Goal: Learn about a topic

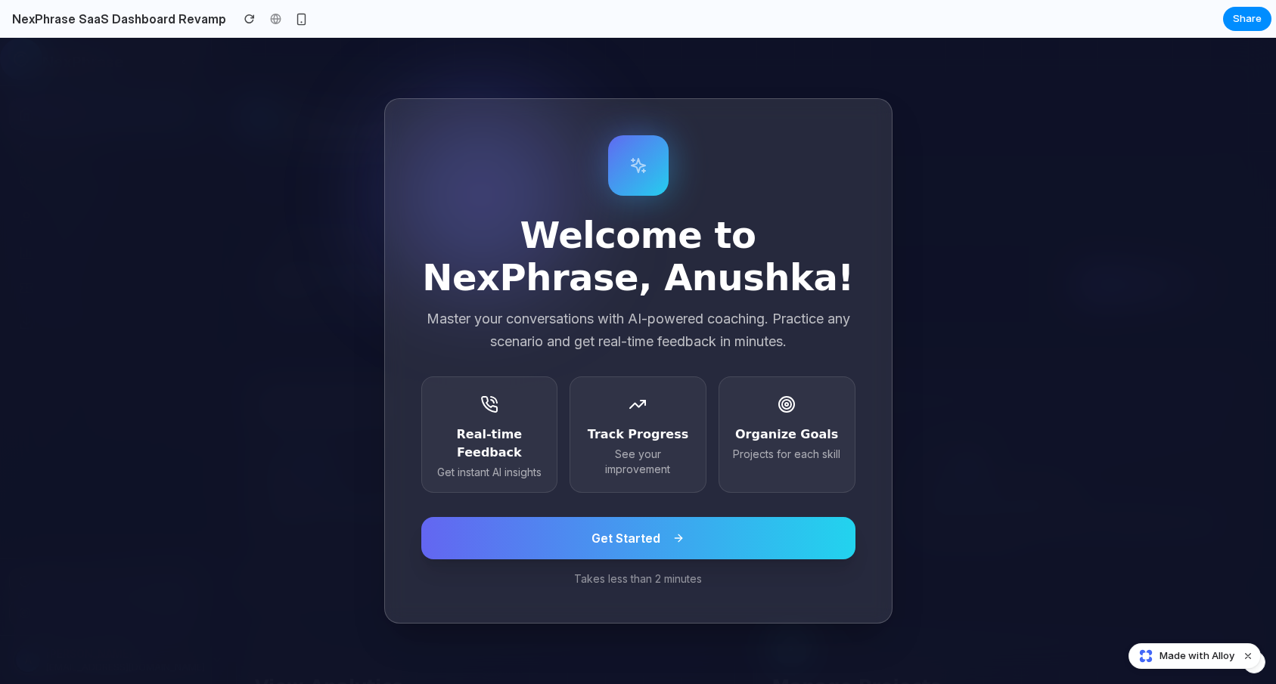
click at [675, 539] on icon at bounding box center [678, 539] width 7 height 0
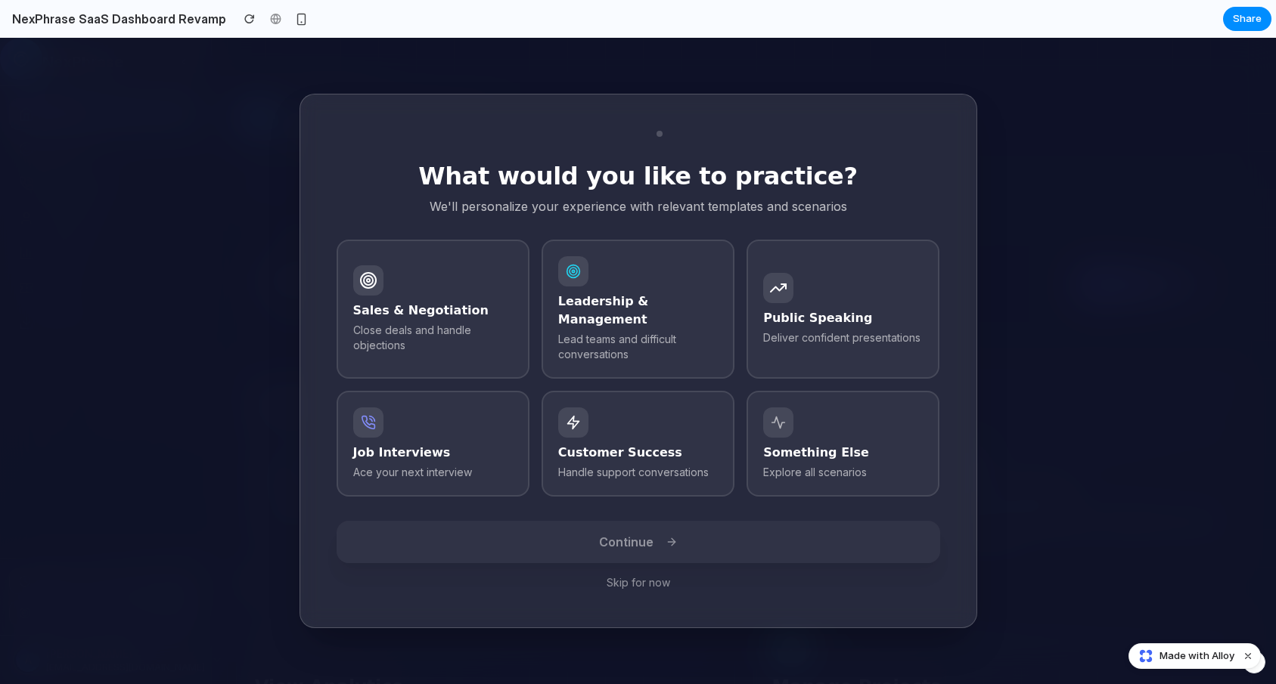
click at [651, 576] on button "Skip for now" at bounding box center [639, 583] width 604 height 15
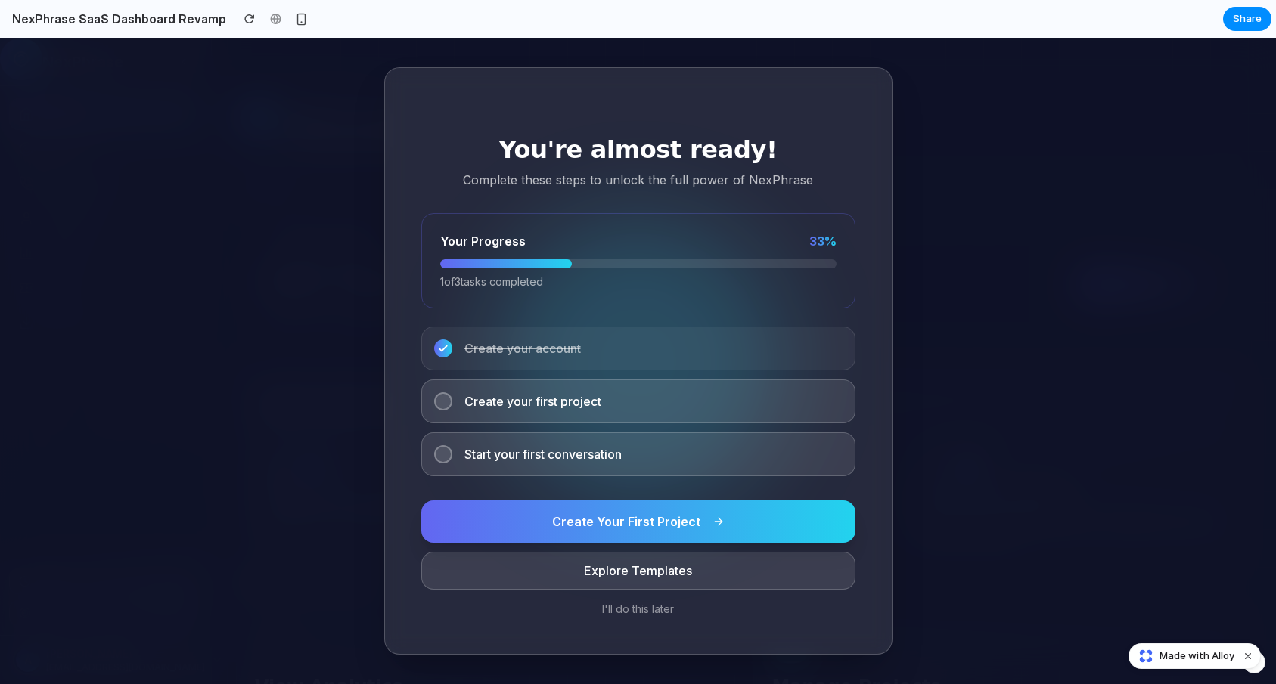
click at [504, 409] on span "Create your first project" at bounding box center [532, 402] width 137 height 18
click at [452, 399] on div "Create your first project" at bounding box center [638, 402] width 434 height 44
click at [434, 399] on div at bounding box center [443, 402] width 18 height 18
click at [448, 408] on div "Create your first project" at bounding box center [638, 402] width 434 height 44
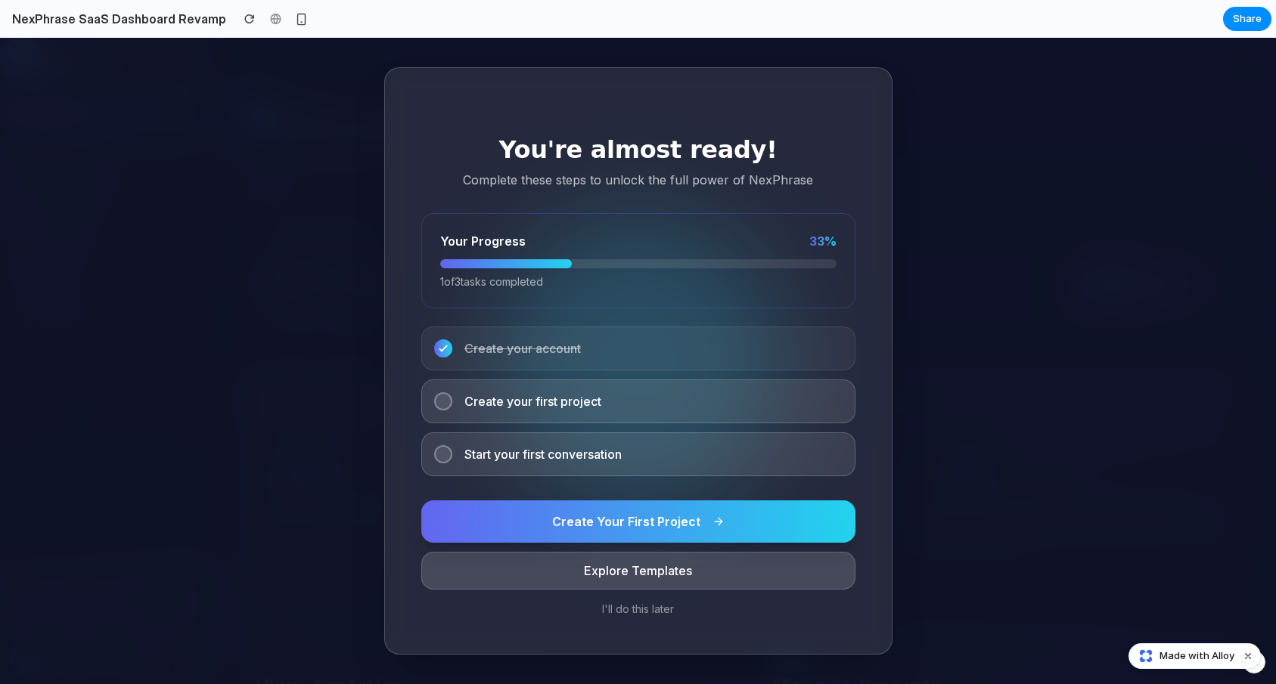
click at [656, 576] on button "Explore Templates" at bounding box center [638, 571] width 434 height 38
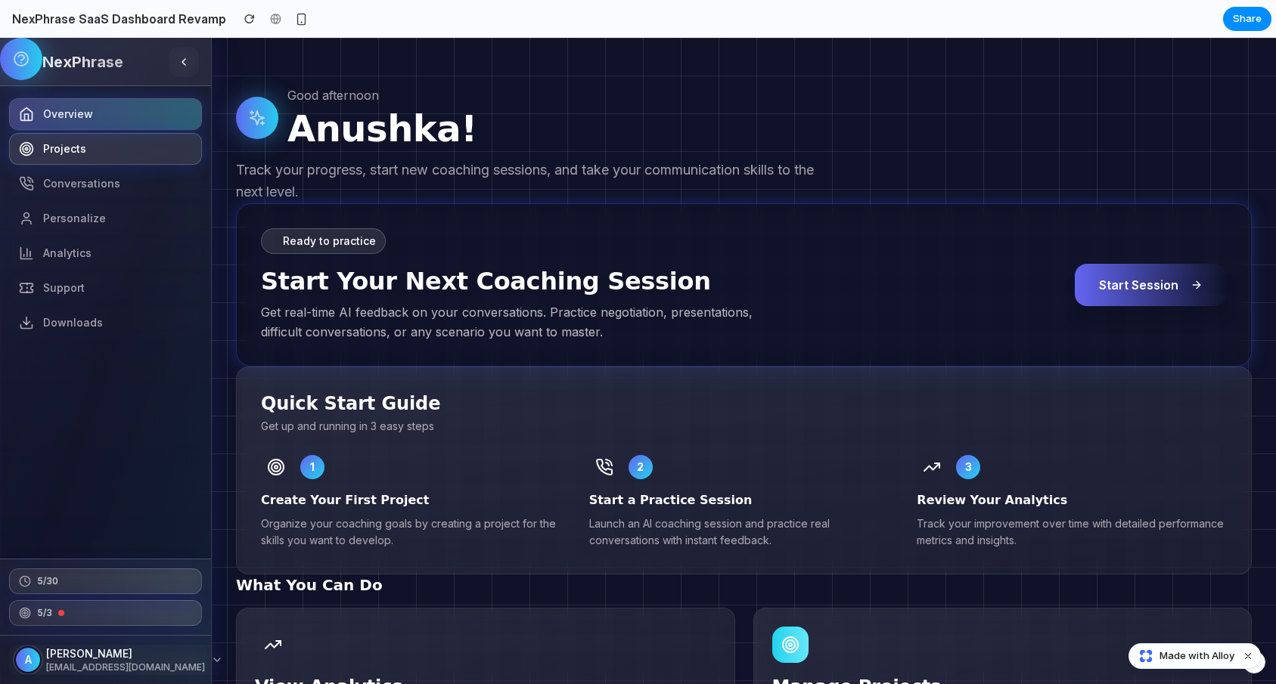
click at [79, 149] on span "Projects" at bounding box center [64, 148] width 43 height 15
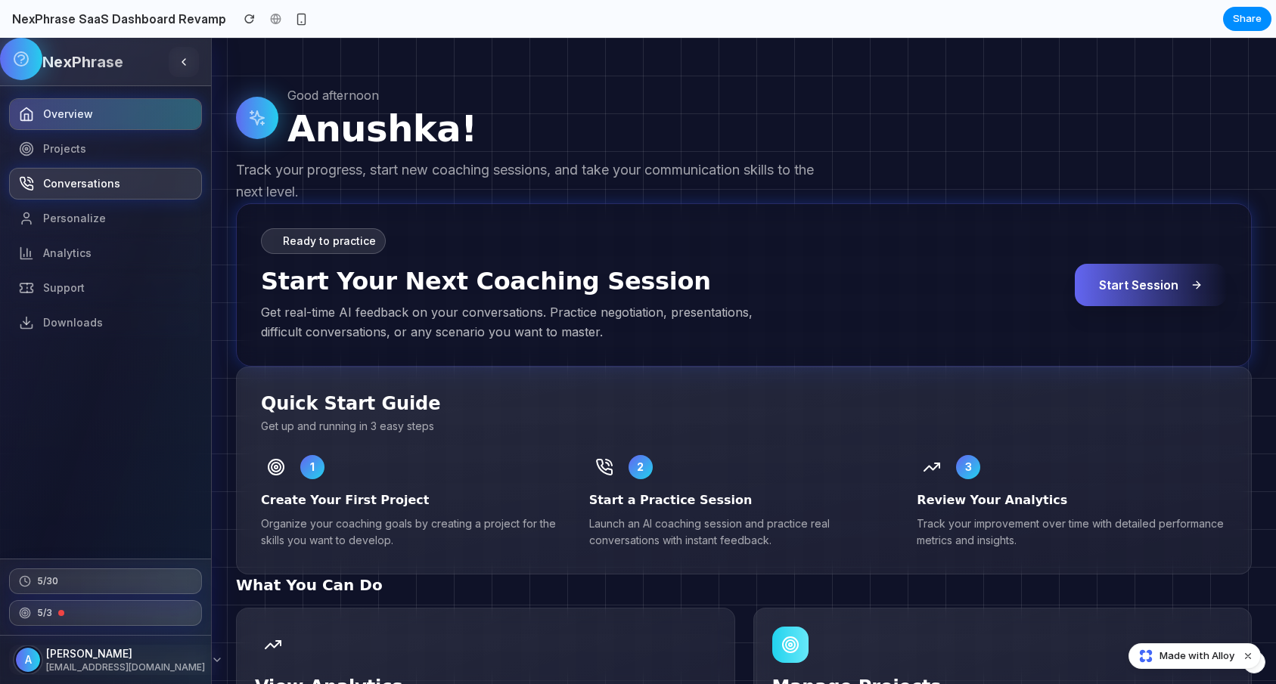
click at [26, 188] on icon at bounding box center [26, 183] width 15 height 15
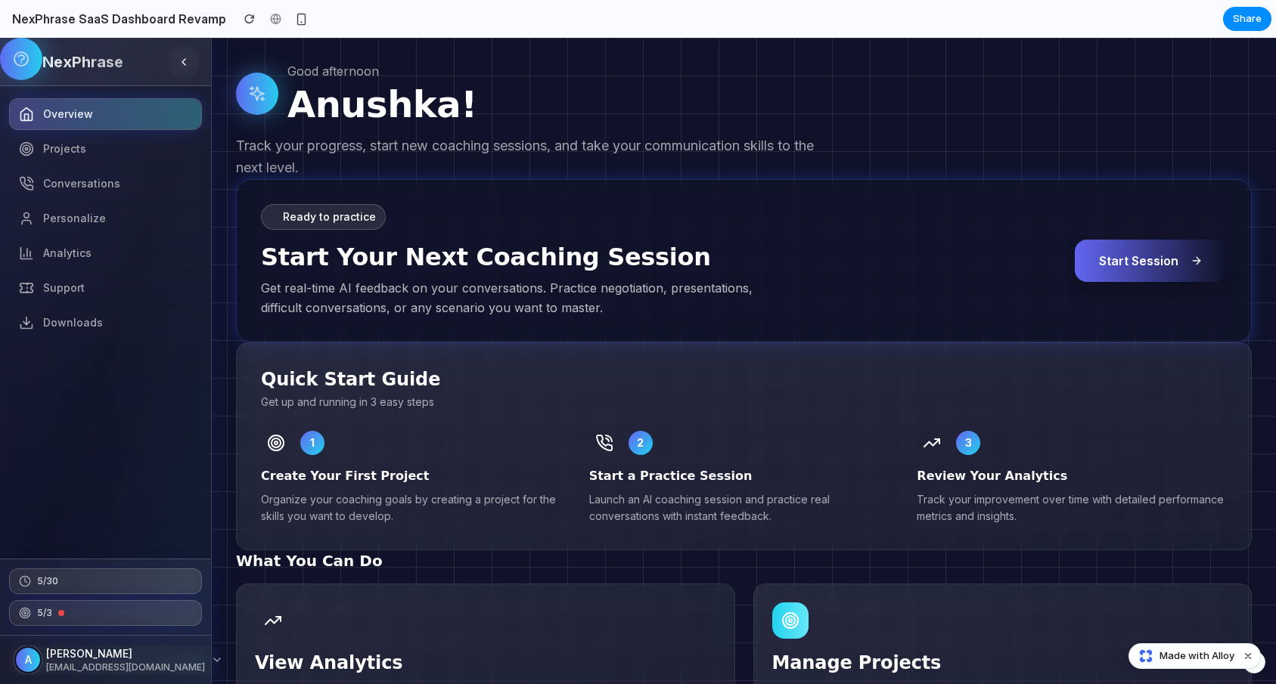
scroll to position [30, 0]
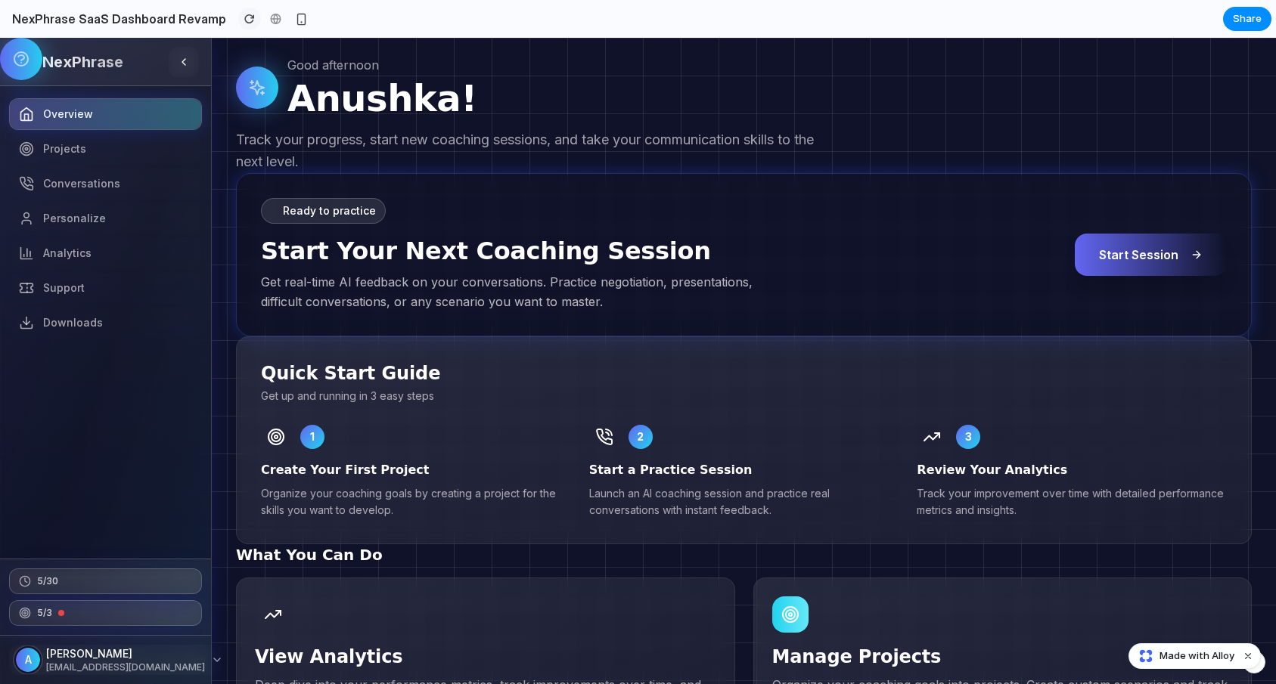
click at [244, 20] on div "button" at bounding box center [249, 19] width 11 height 11
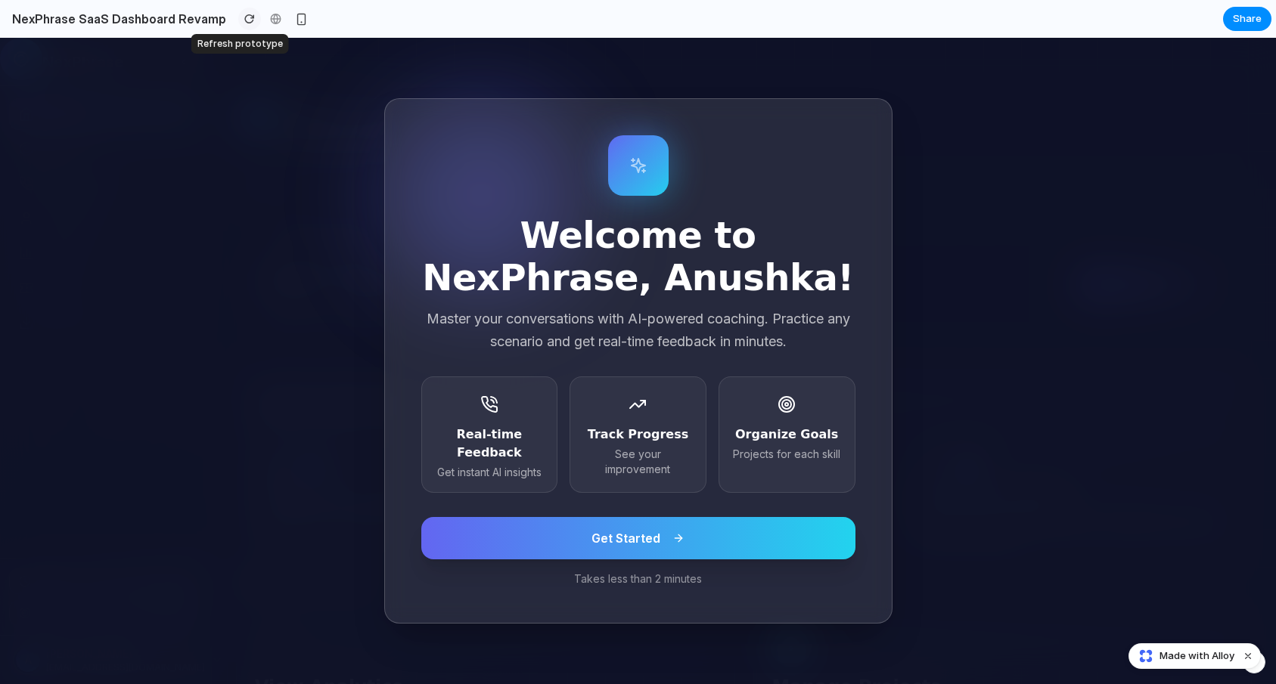
scroll to position [0, 0]
click at [531, 554] on button "Get Started" at bounding box center [638, 538] width 434 height 42
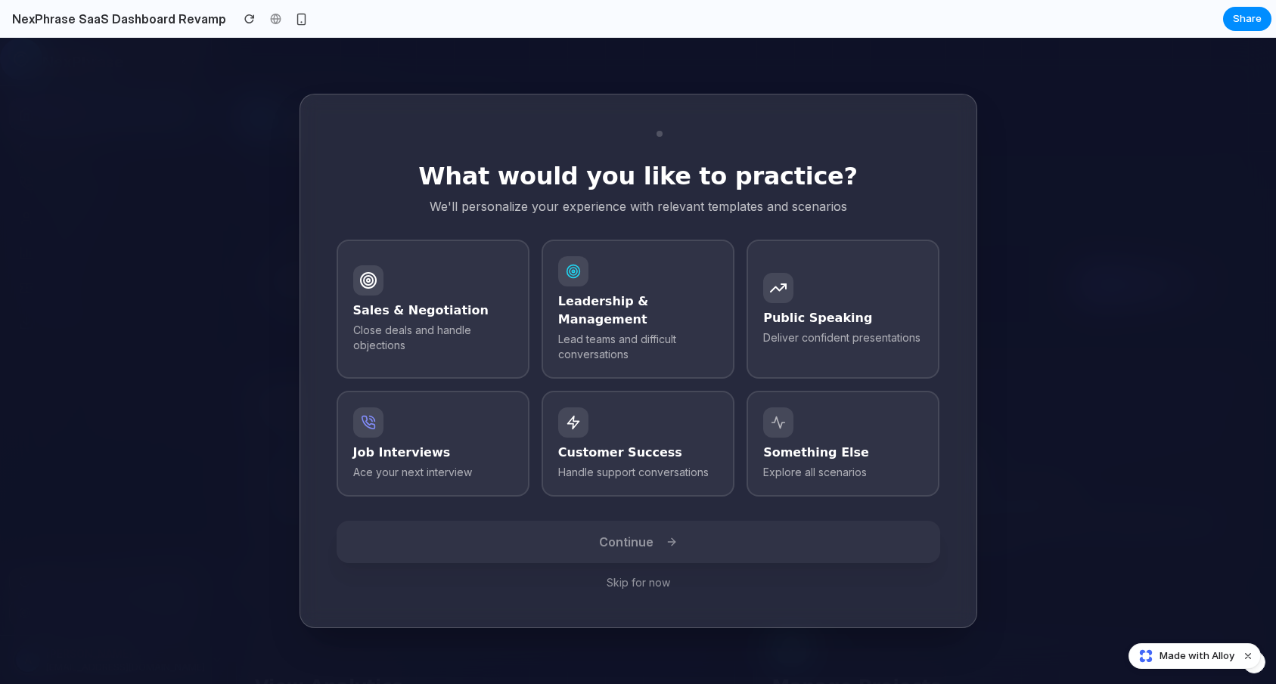
click at [644, 576] on button "Skip for now" at bounding box center [639, 583] width 604 height 15
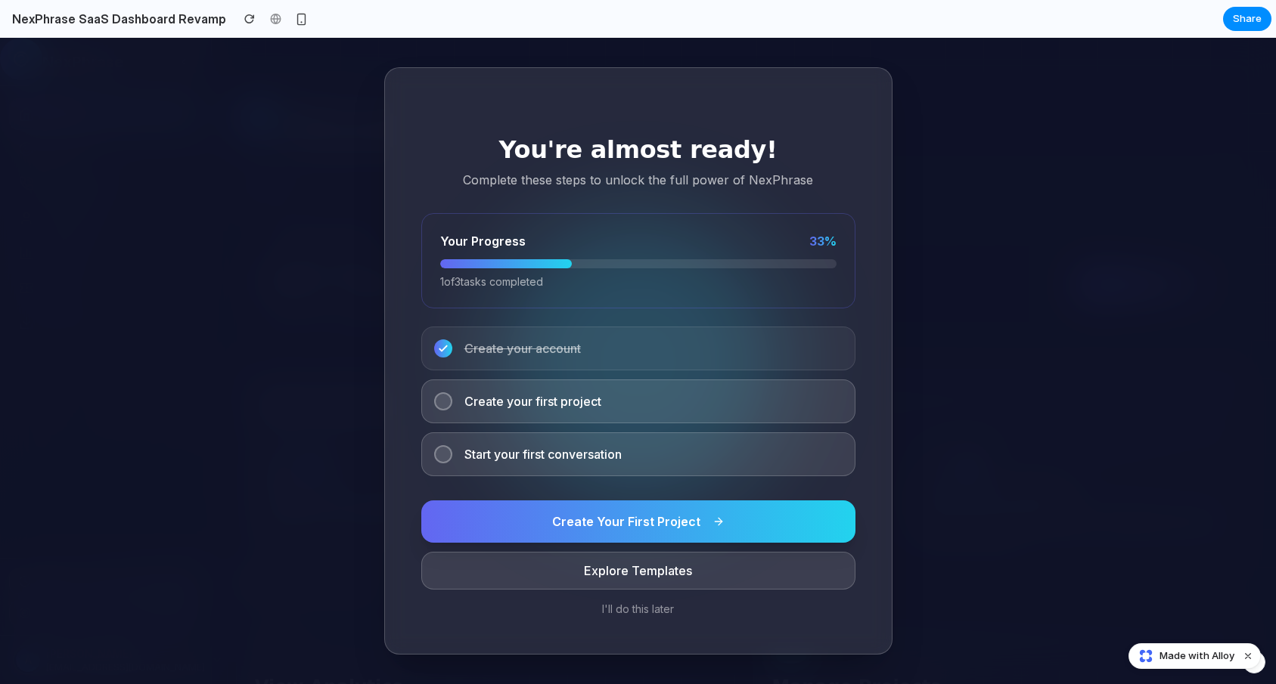
click at [628, 611] on button "I'll do this later" at bounding box center [638, 609] width 434 height 15
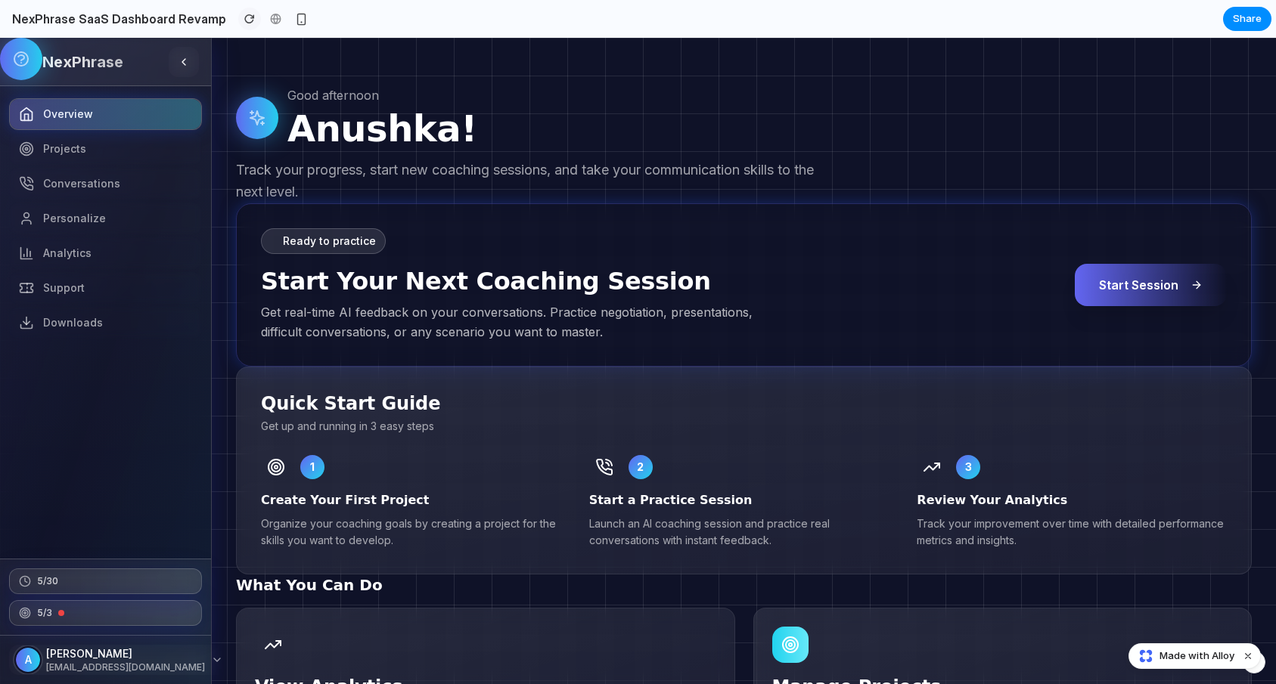
click at [241, 27] on button "button" at bounding box center [249, 19] width 23 height 23
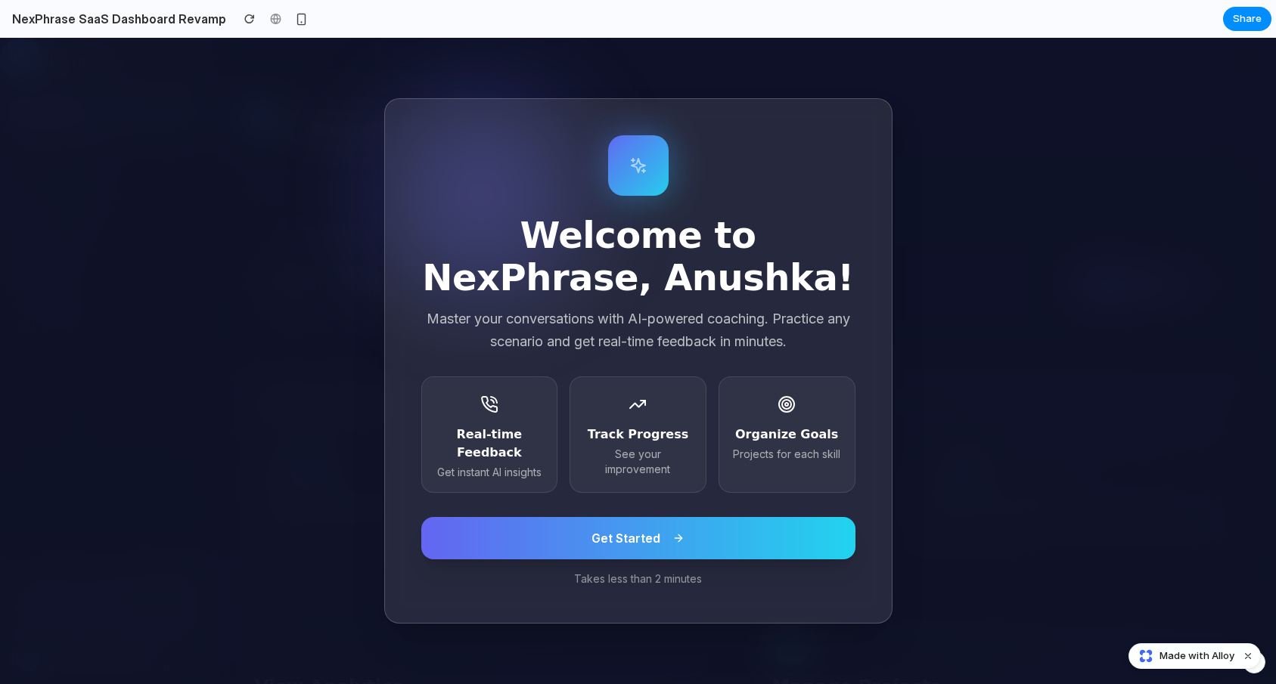
click at [675, 555] on button "Get Started" at bounding box center [638, 538] width 434 height 42
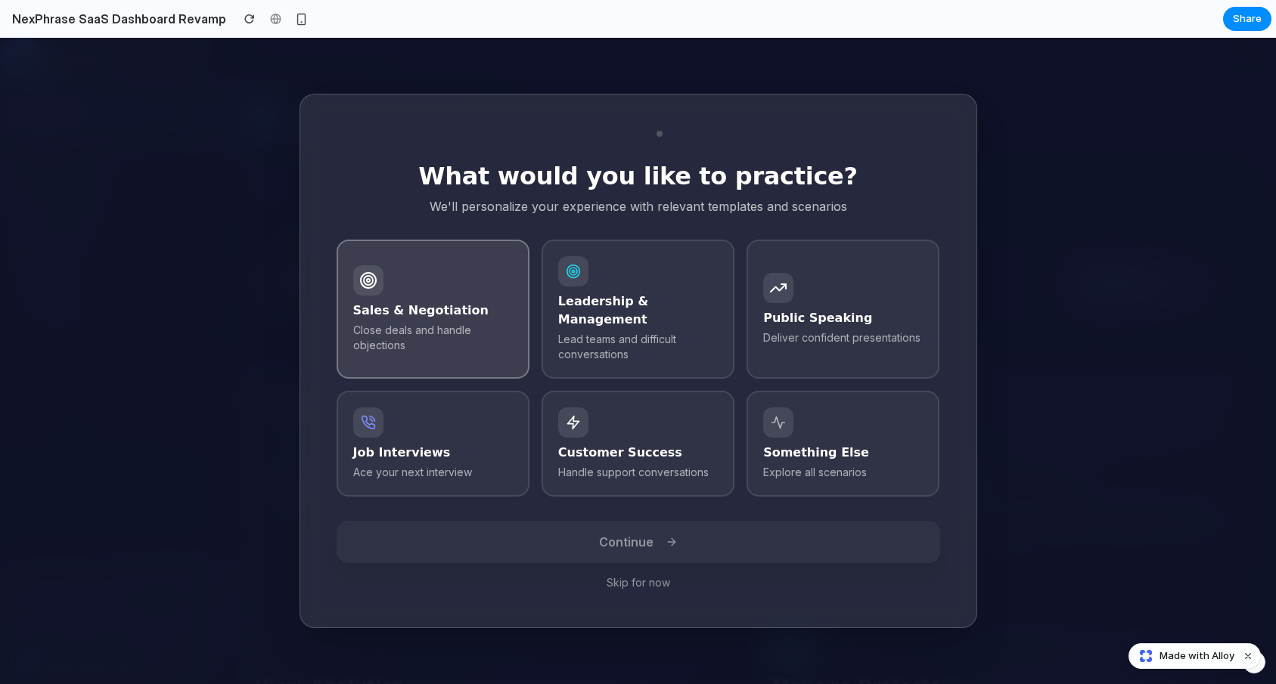
click at [415, 306] on h3 "Sales & Negotiation" at bounding box center [433, 311] width 160 height 18
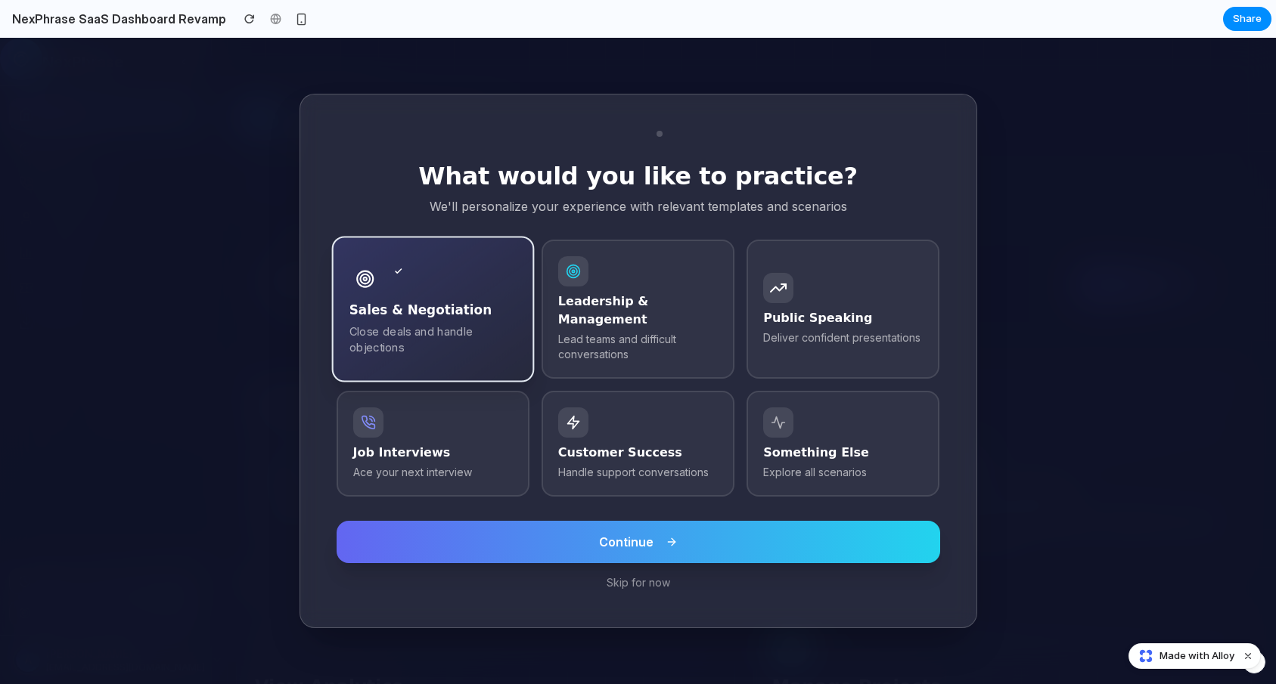
click at [654, 535] on button "Continue" at bounding box center [639, 542] width 604 height 42
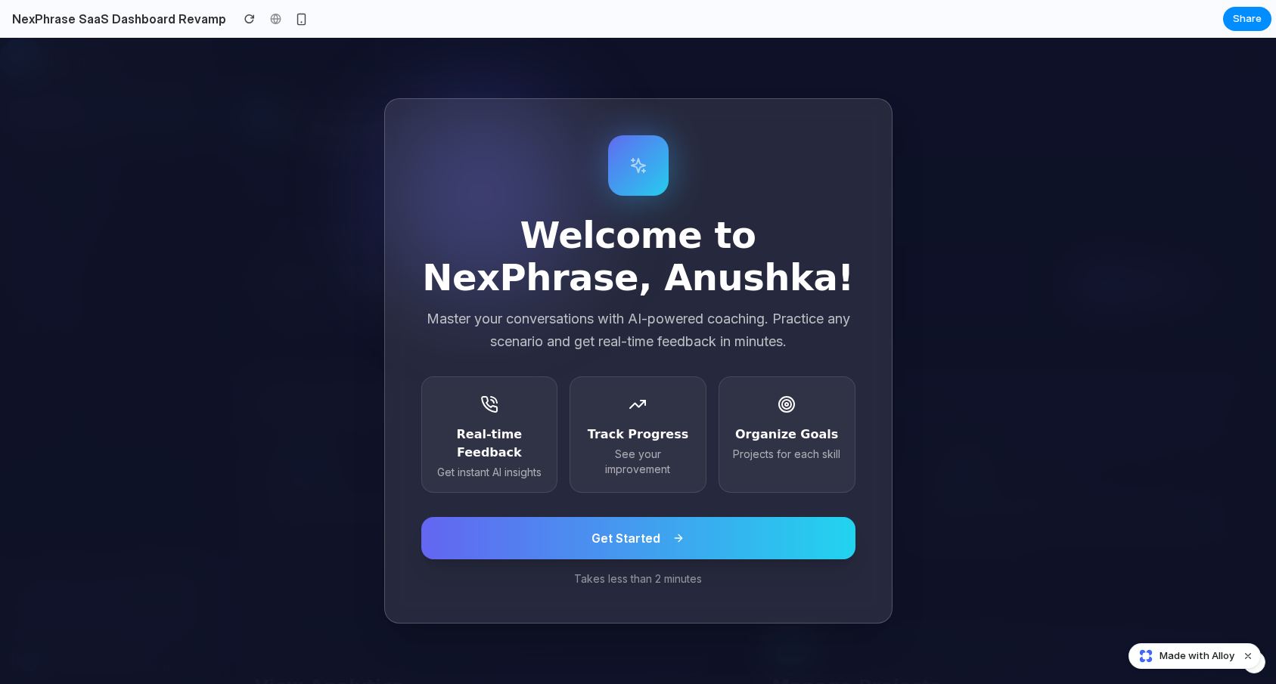
scroll to position [30, 0]
click at [645, 533] on span "Get Started" at bounding box center [625, 538] width 69 height 18
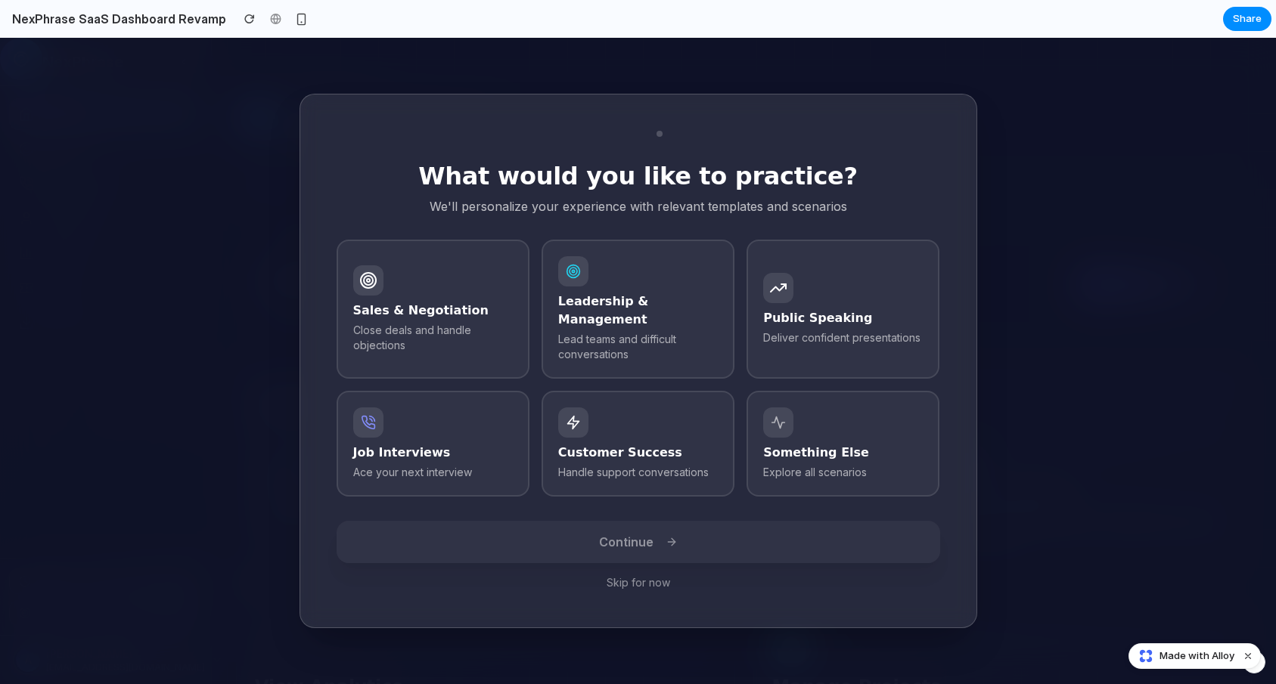
click at [637, 582] on div "What would you like to practice? We'll personalize your experience with relevan…" at bounding box center [639, 361] width 678 height 535
click at [638, 576] on button "Skip for now" at bounding box center [639, 583] width 604 height 15
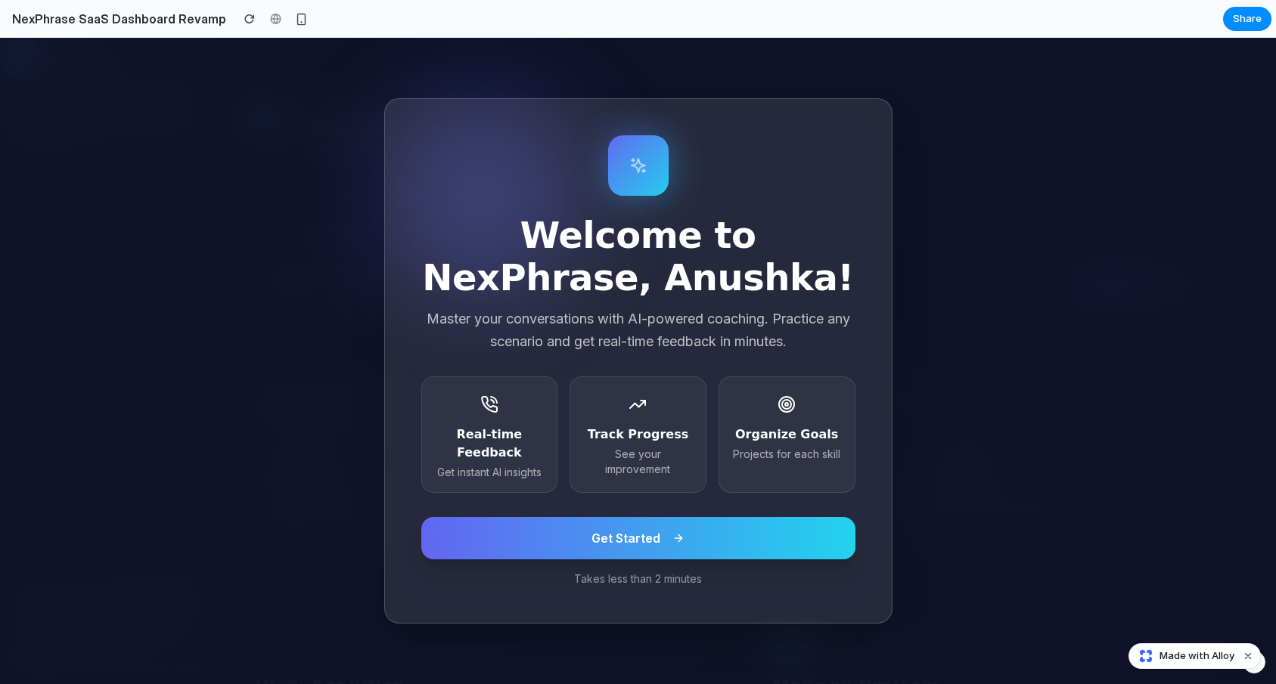
click at [653, 582] on p "Takes less than 2 minutes" at bounding box center [638, 579] width 434 height 15
click at [653, 548] on button "Get Started" at bounding box center [638, 538] width 434 height 42
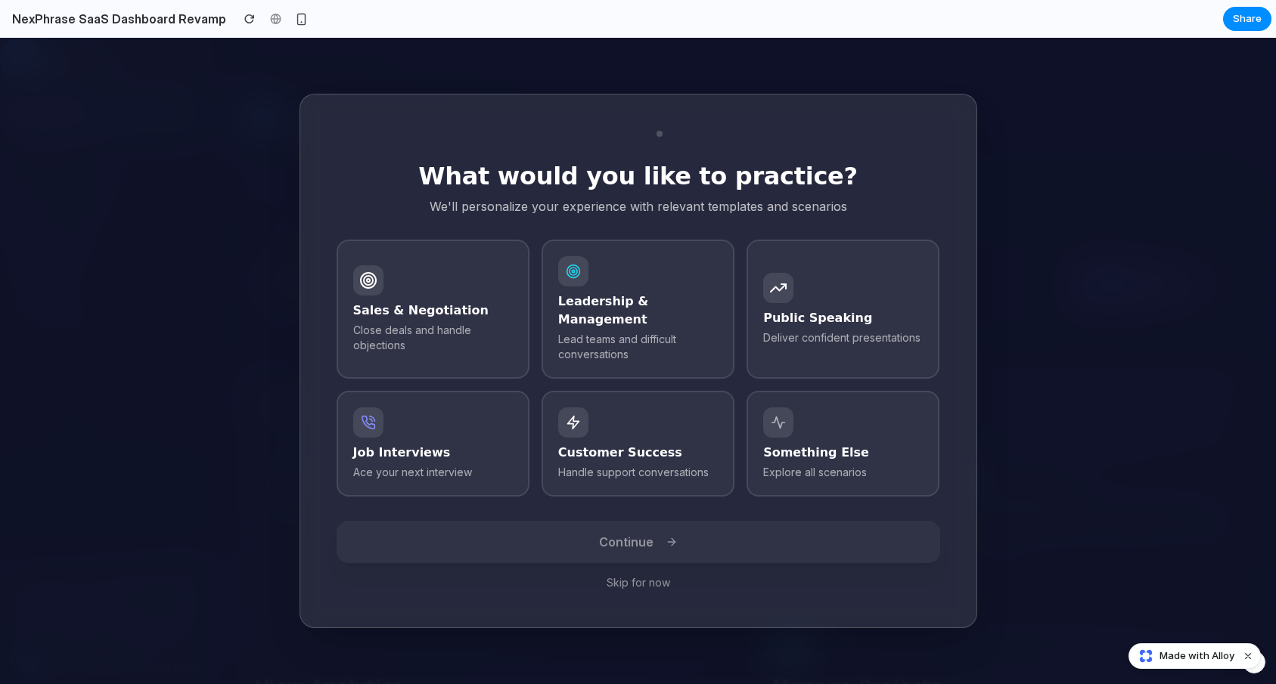
click at [650, 586] on div "What would you like to practice? We'll personalize your experience with relevan…" at bounding box center [639, 361] width 678 height 535
click at [650, 576] on button "Skip for now" at bounding box center [639, 583] width 604 height 15
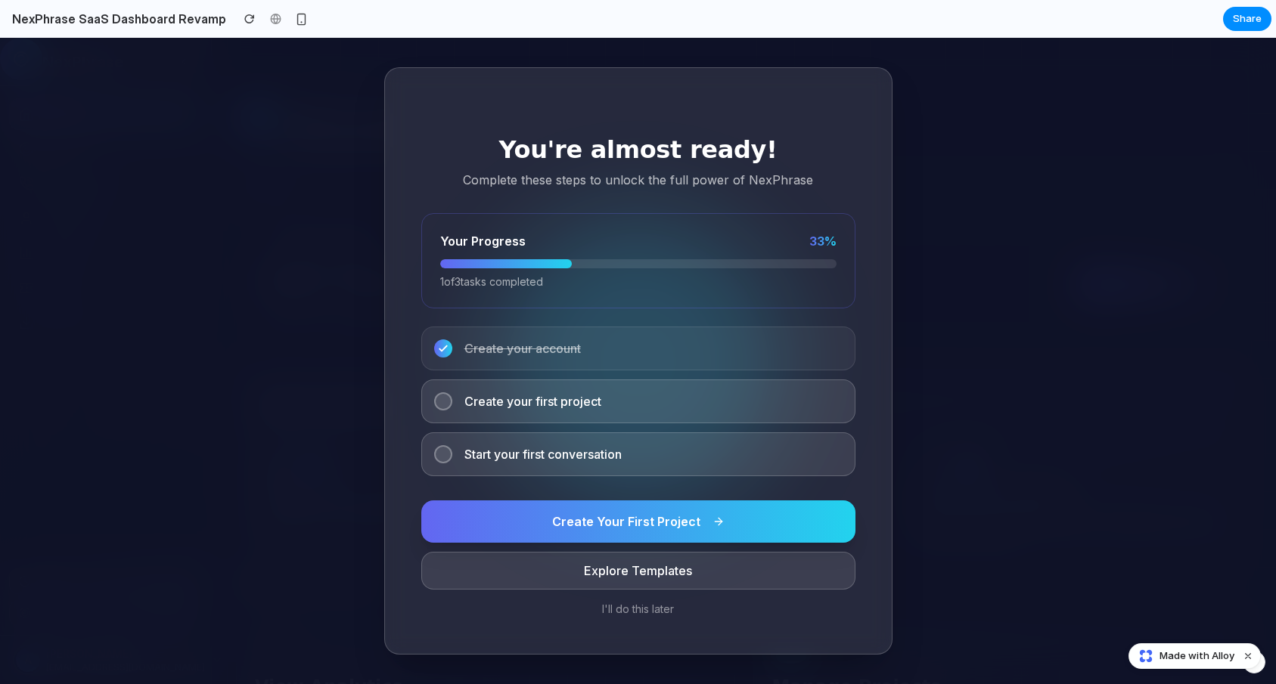
click at [635, 614] on button "I'll do this later" at bounding box center [638, 609] width 434 height 15
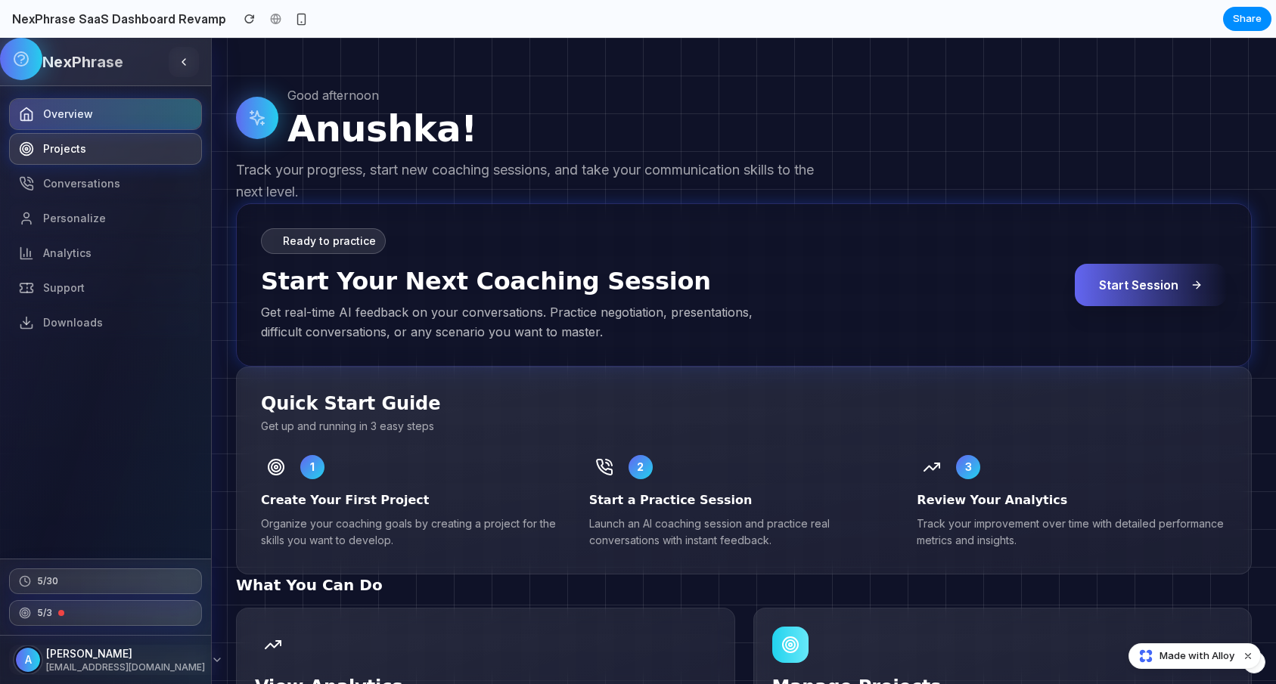
click at [43, 151] on span "Projects" at bounding box center [64, 148] width 43 height 15
click at [63, 153] on span "Projects" at bounding box center [64, 148] width 43 height 15
click at [70, 145] on span "Projects" at bounding box center [64, 148] width 43 height 15
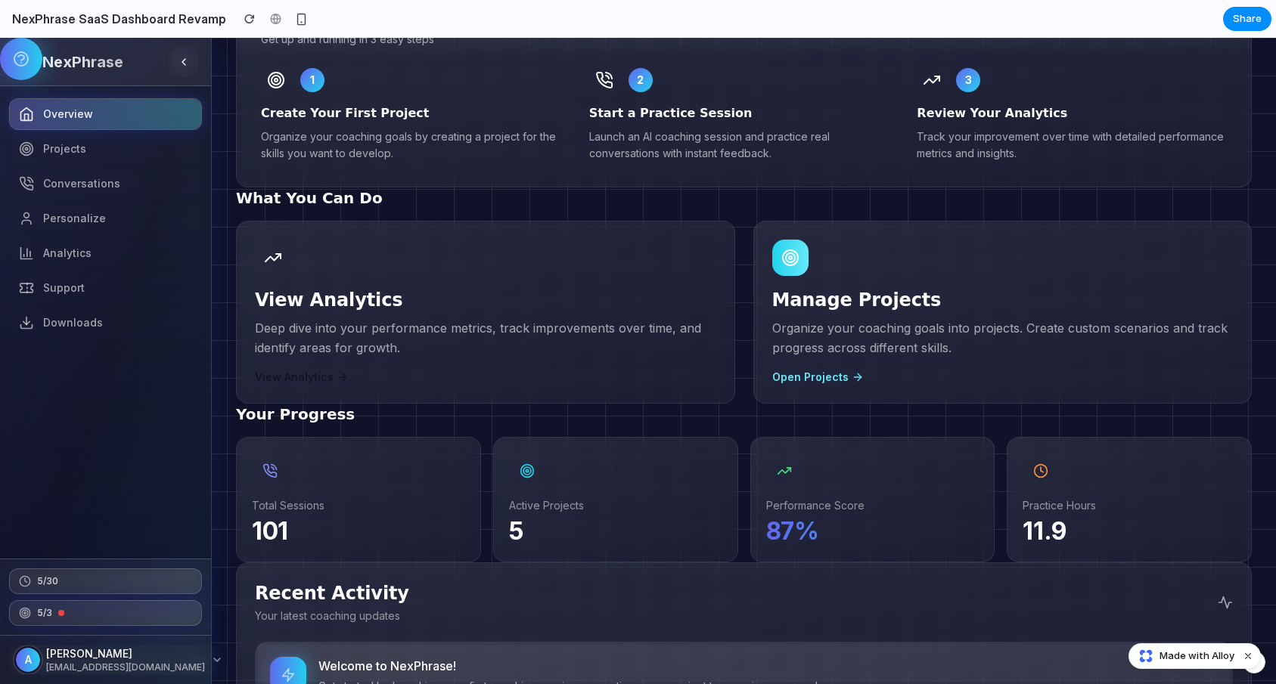
scroll to position [388, 0]
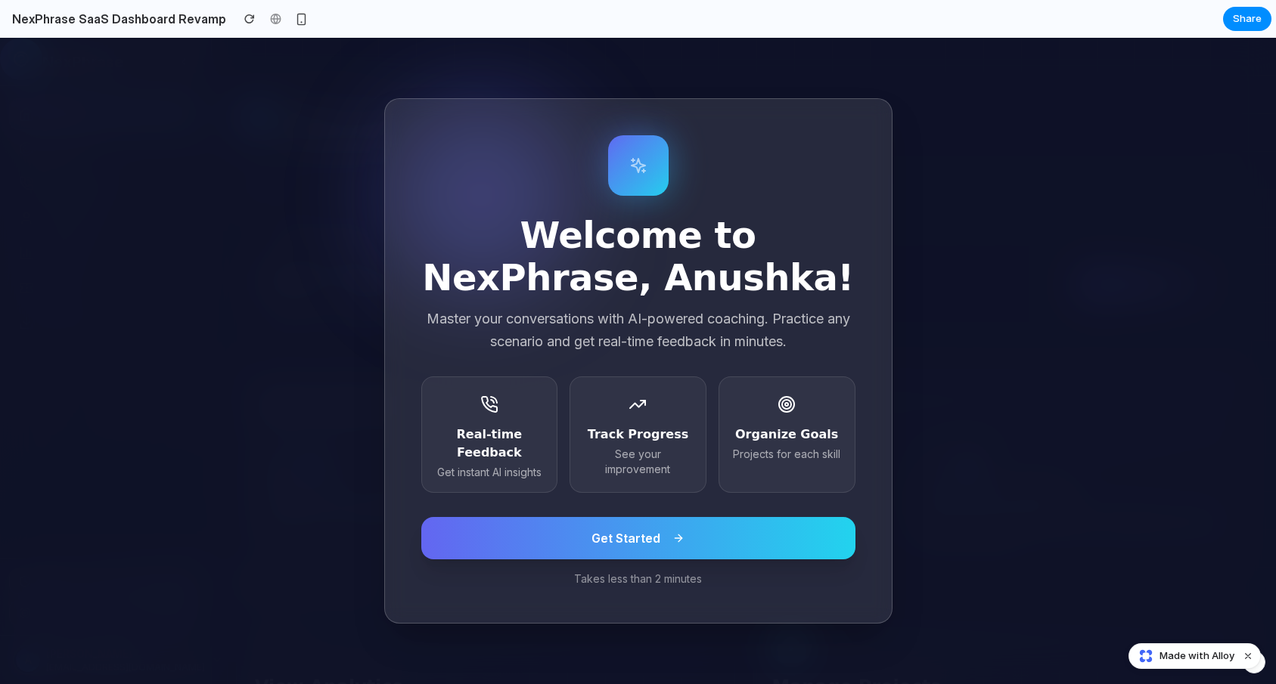
click at [548, 535] on button "Get Started" at bounding box center [638, 538] width 434 height 42
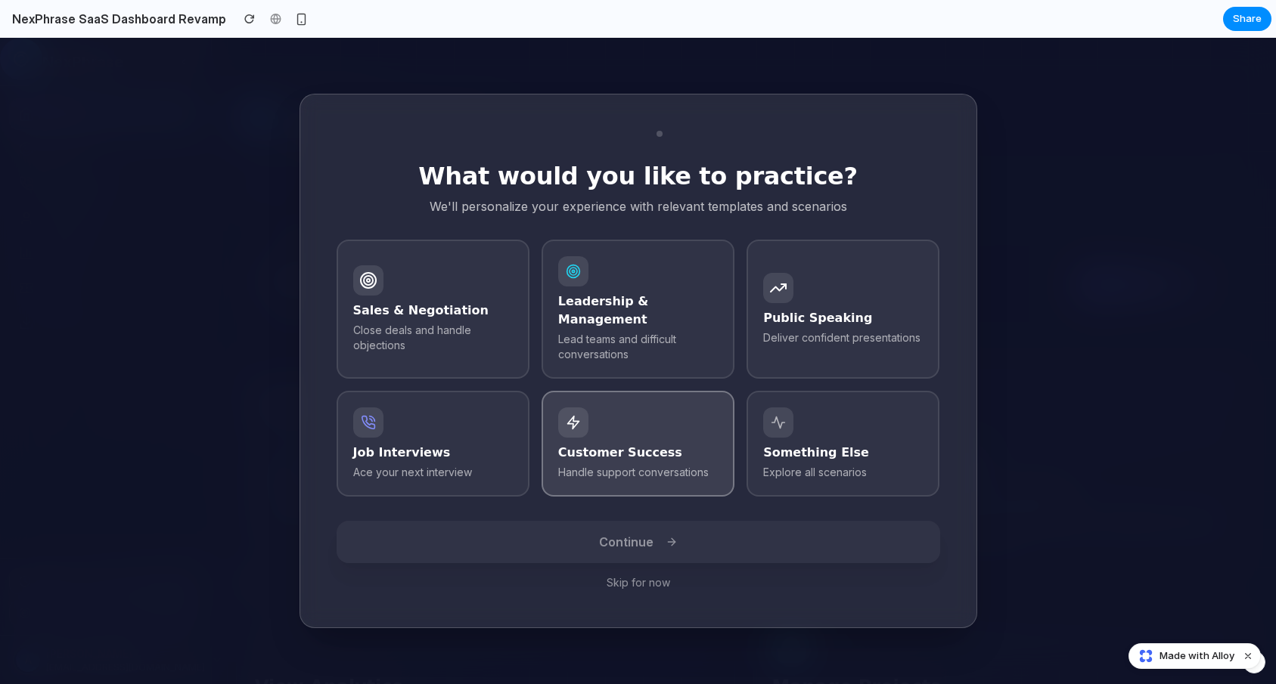
click at [592, 408] on div at bounding box center [638, 423] width 160 height 30
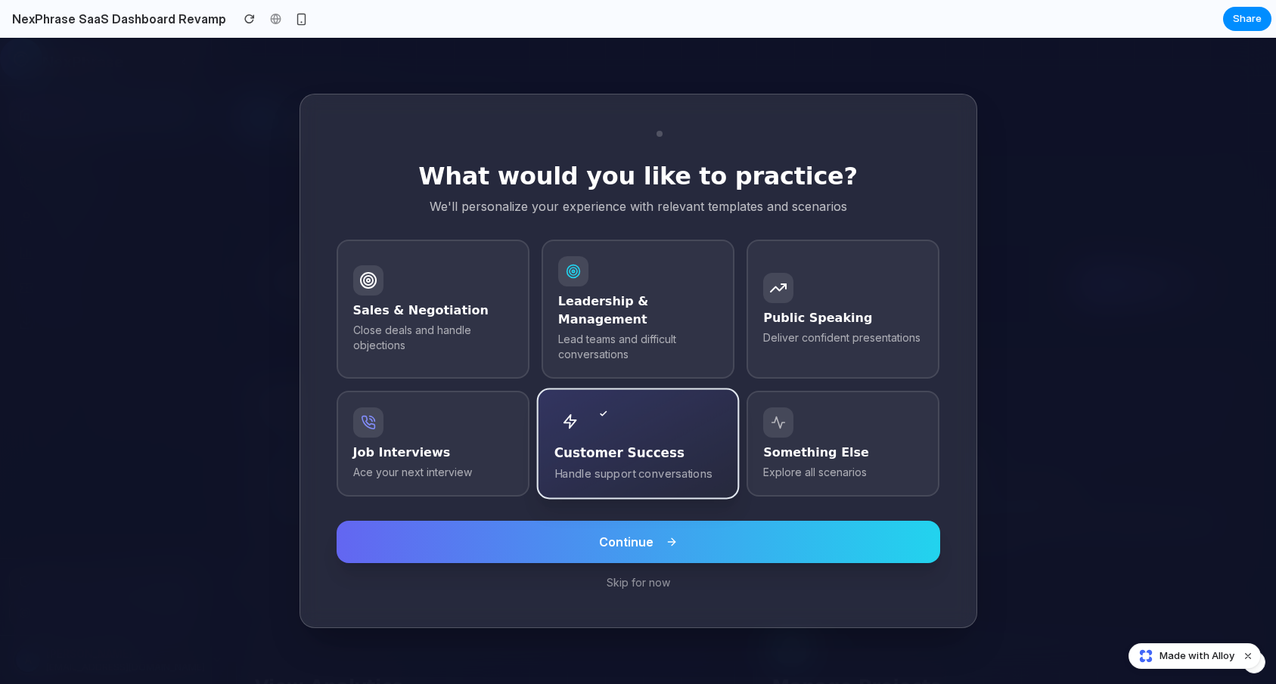
click at [616, 537] on span "Continue" at bounding box center [626, 542] width 54 height 18
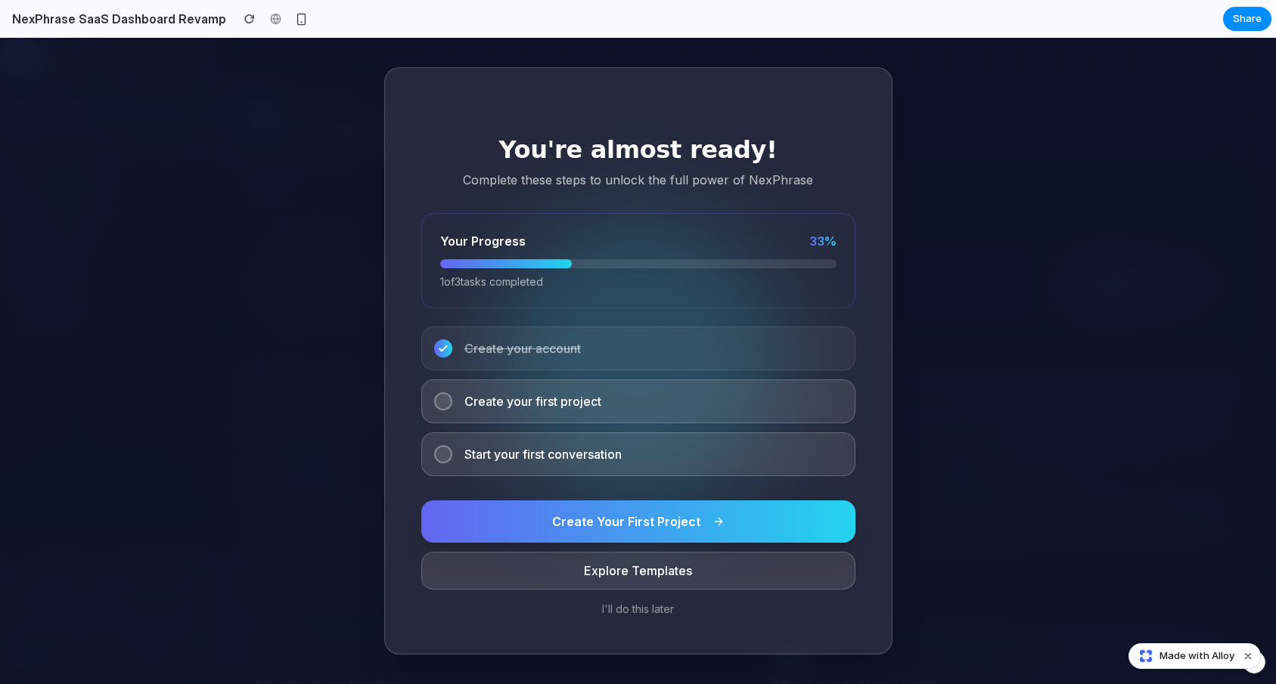
click at [554, 415] on div "Create your first project" at bounding box center [638, 402] width 434 height 44
click at [470, 390] on div "Create your first project" at bounding box center [638, 402] width 434 height 44
click at [598, 539] on button "Create Your First Project" at bounding box center [638, 522] width 434 height 42
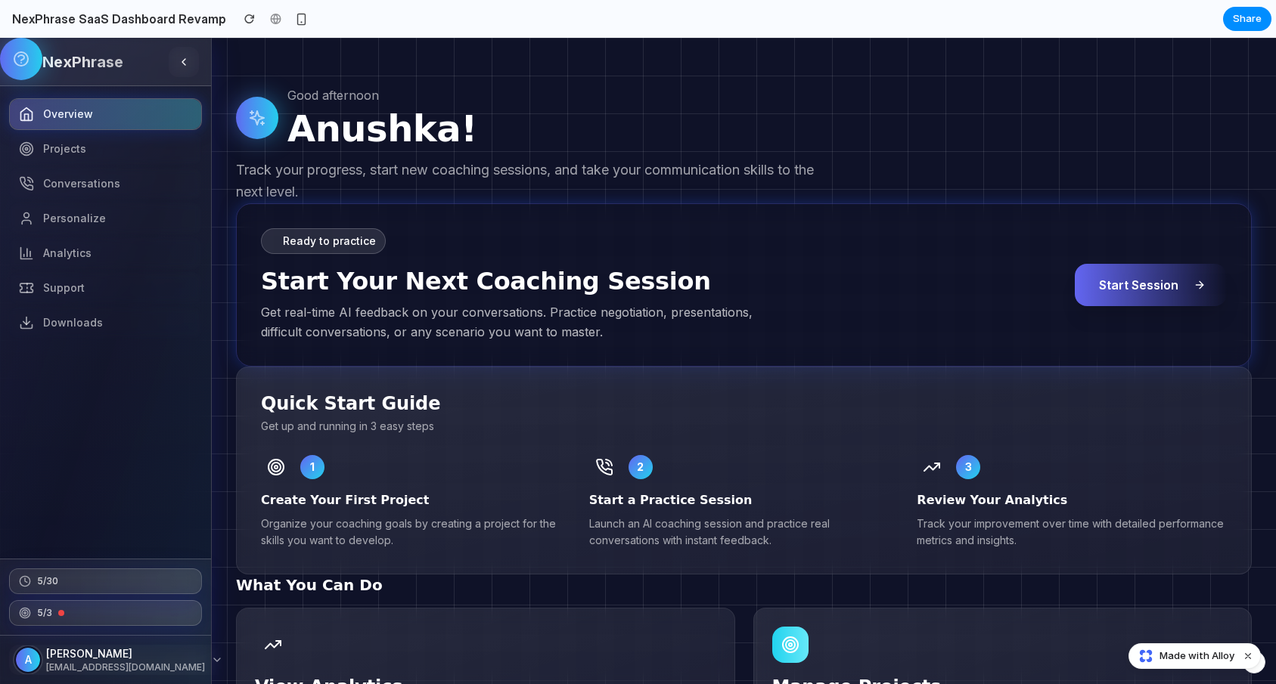
click at [1093, 287] on button "Start Session" at bounding box center [1151, 285] width 152 height 42
